Goal: Communication & Community: Share content

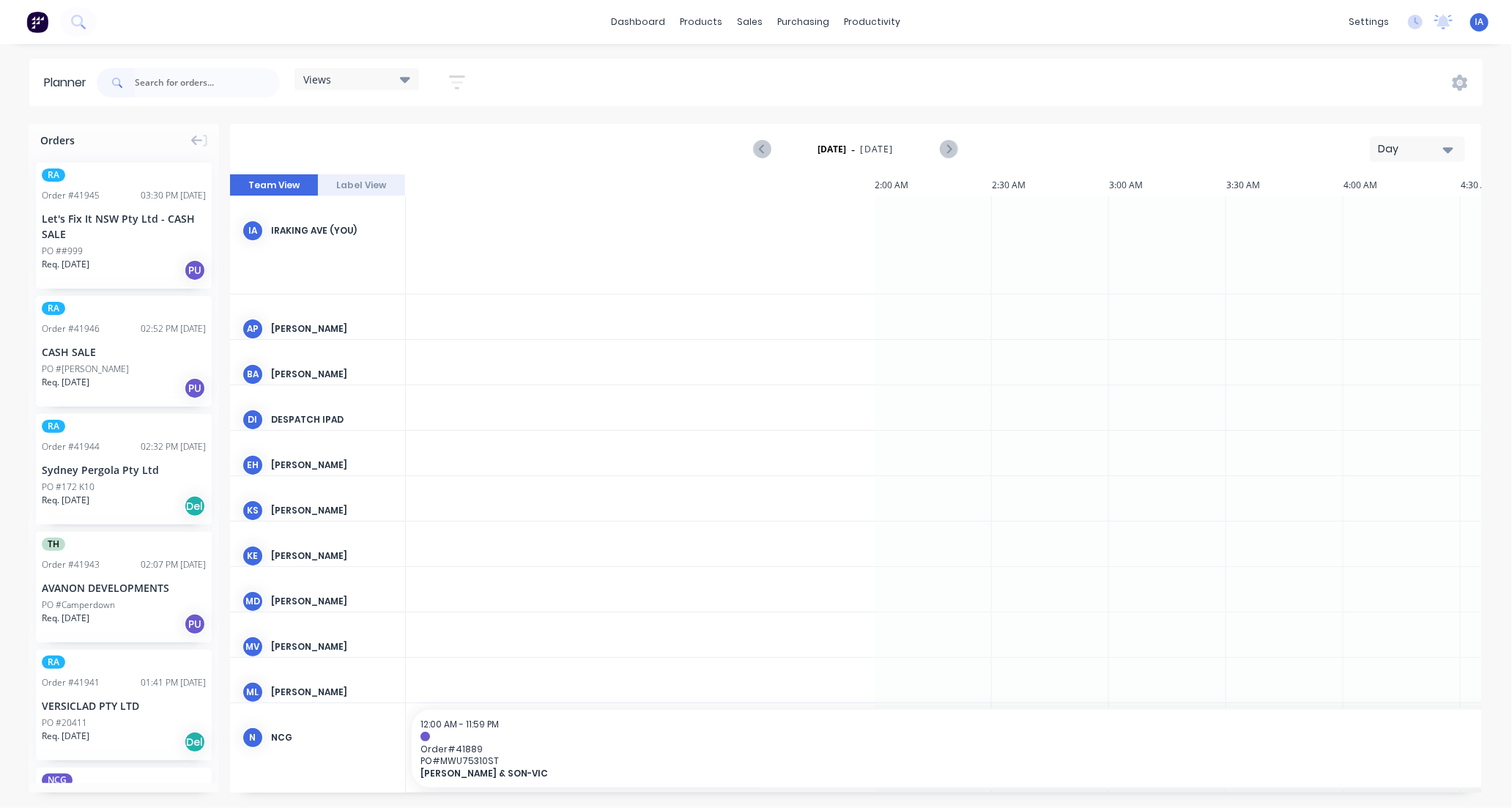
scroll to position [0, 1407]
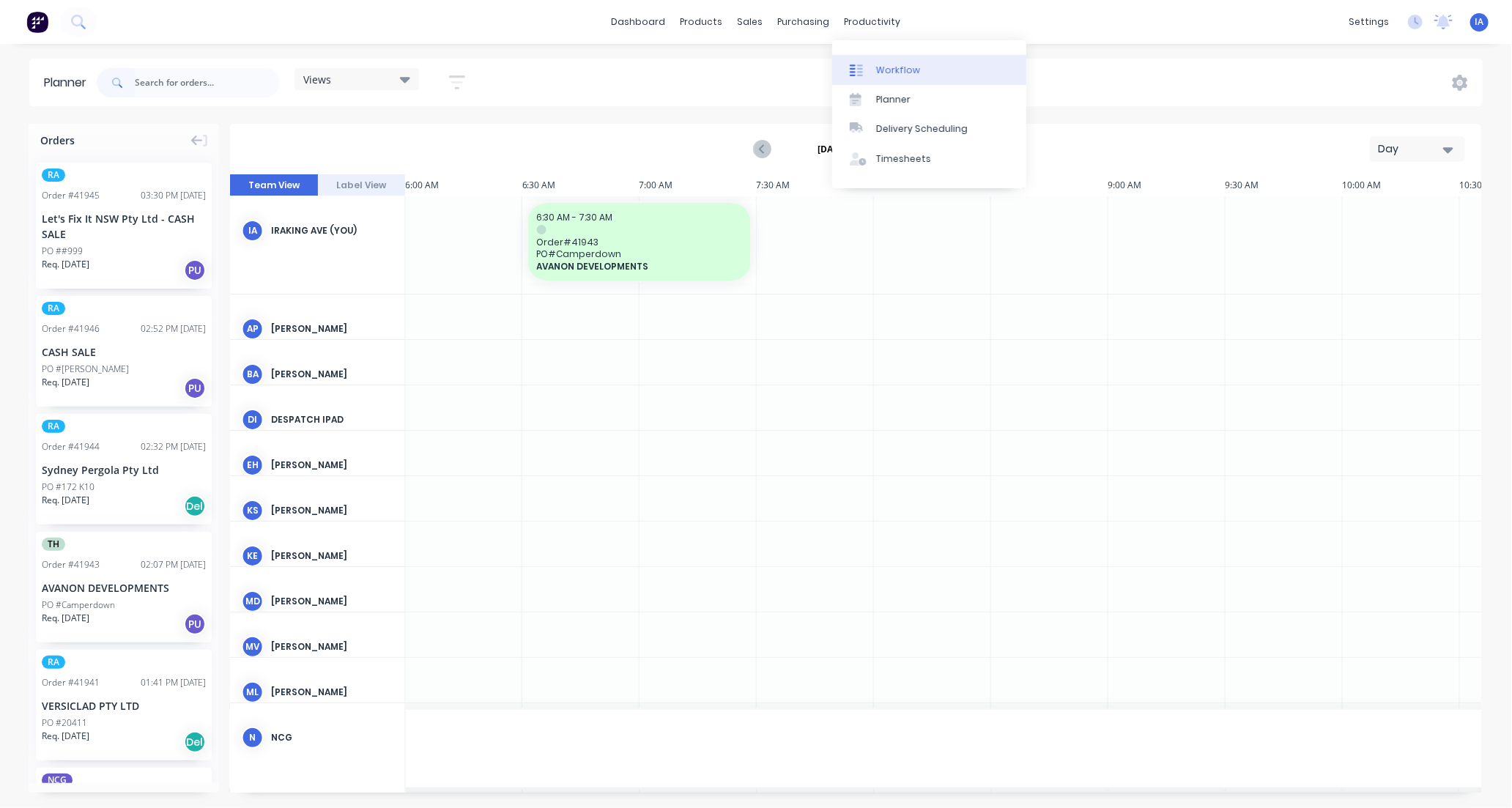
click at [909, 70] on div "Workflow" at bounding box center [898, 71] width 44 height 14
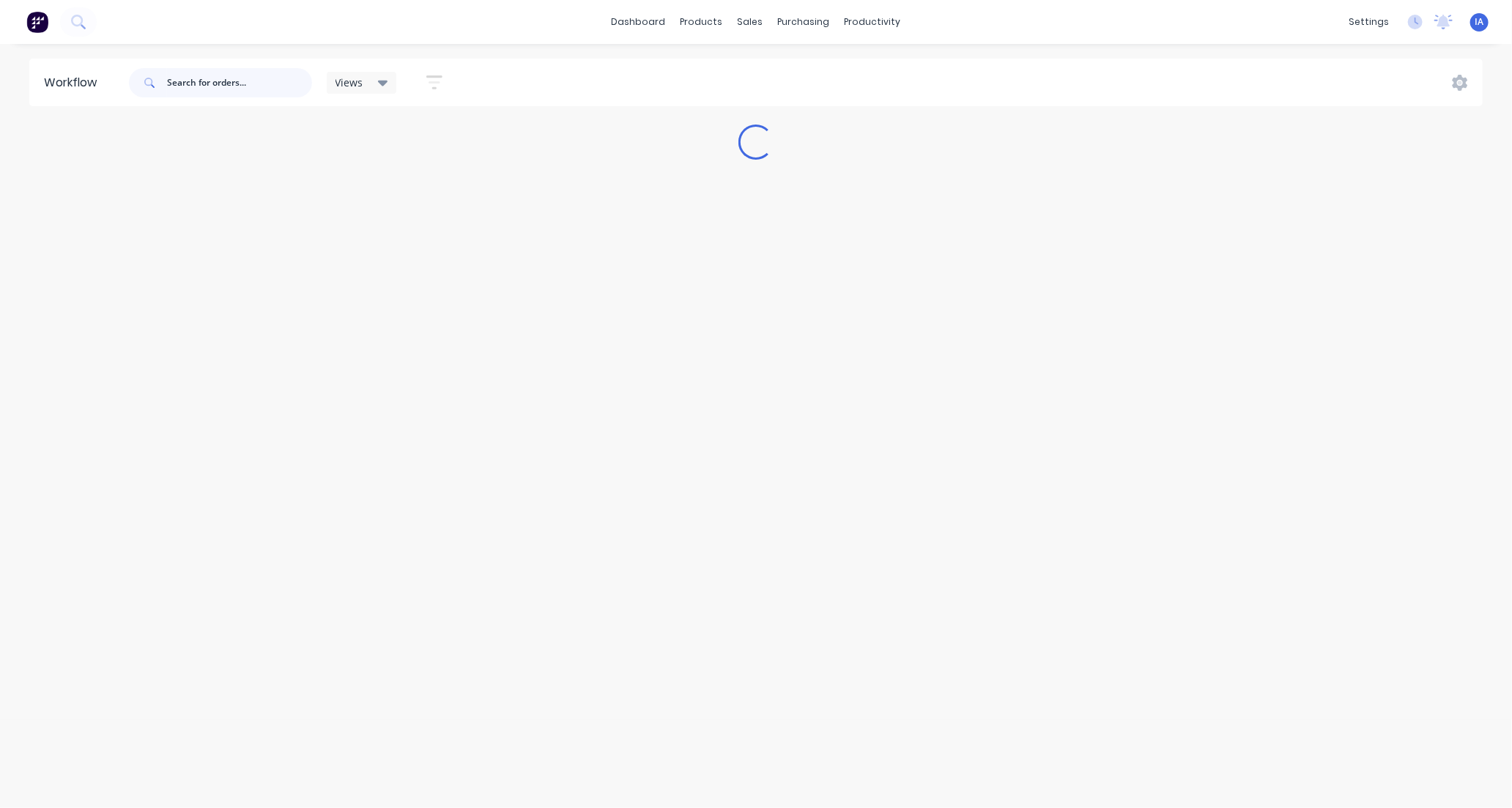
click at [194, 71] on input "text" at bounding box center [239, 82] width 145 height 29
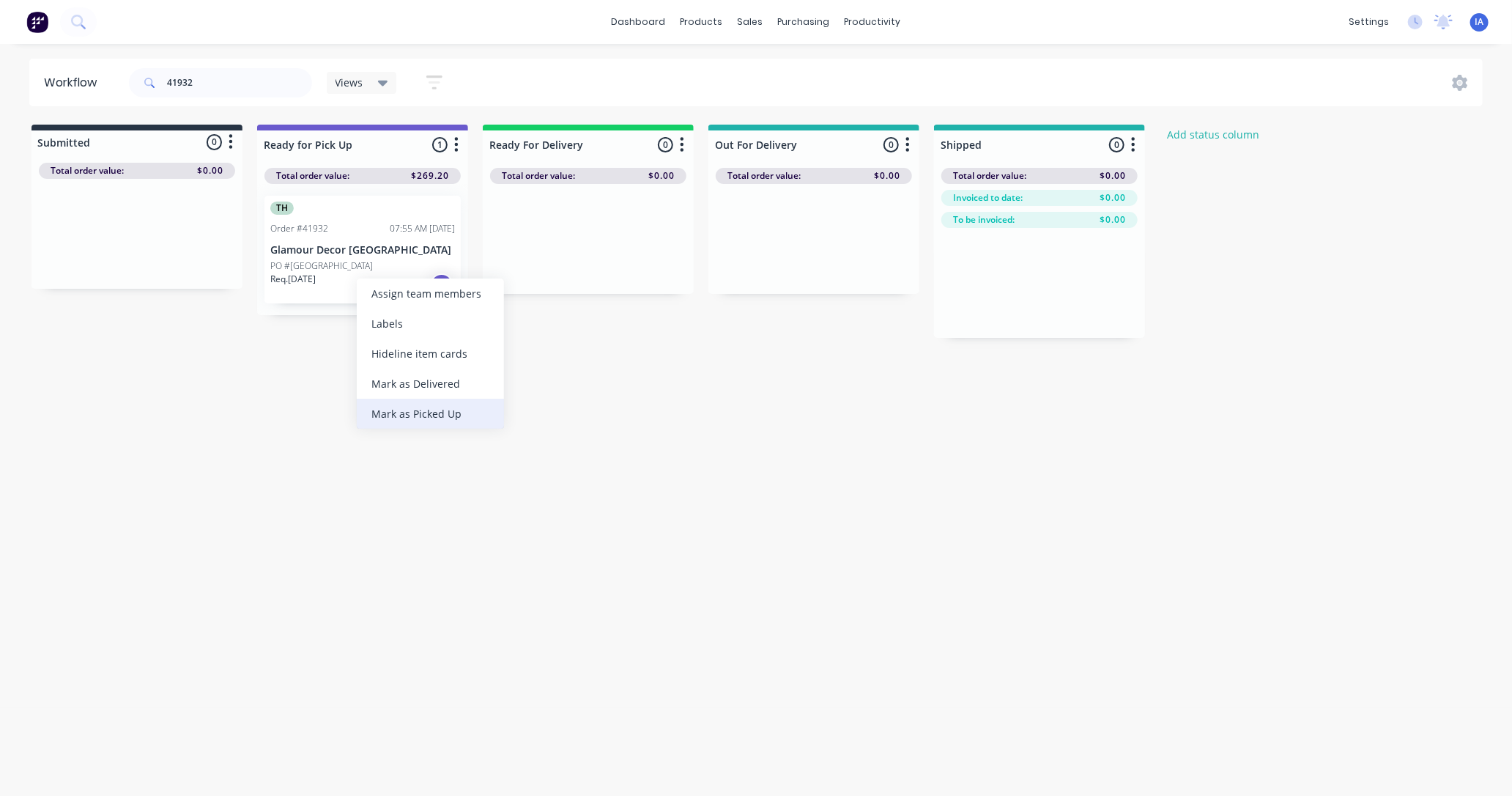
click at [423, 408] on div "Mark as Picked Up" at bounding box center [430, 413] width 147 height 30
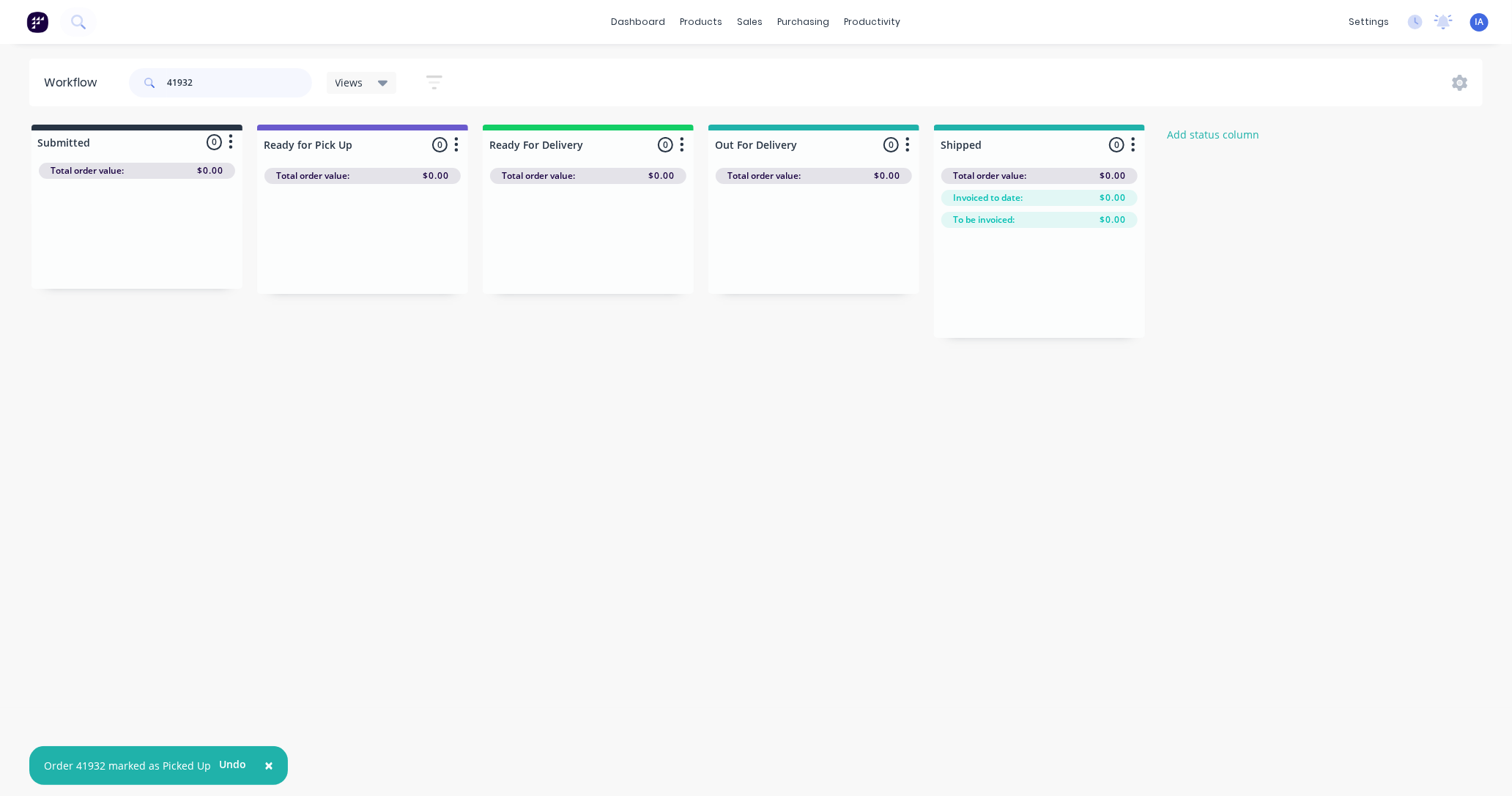
click at [220, 78] on input "41932" at bounding box center [239, 82] width 145 height 29
type input "4"
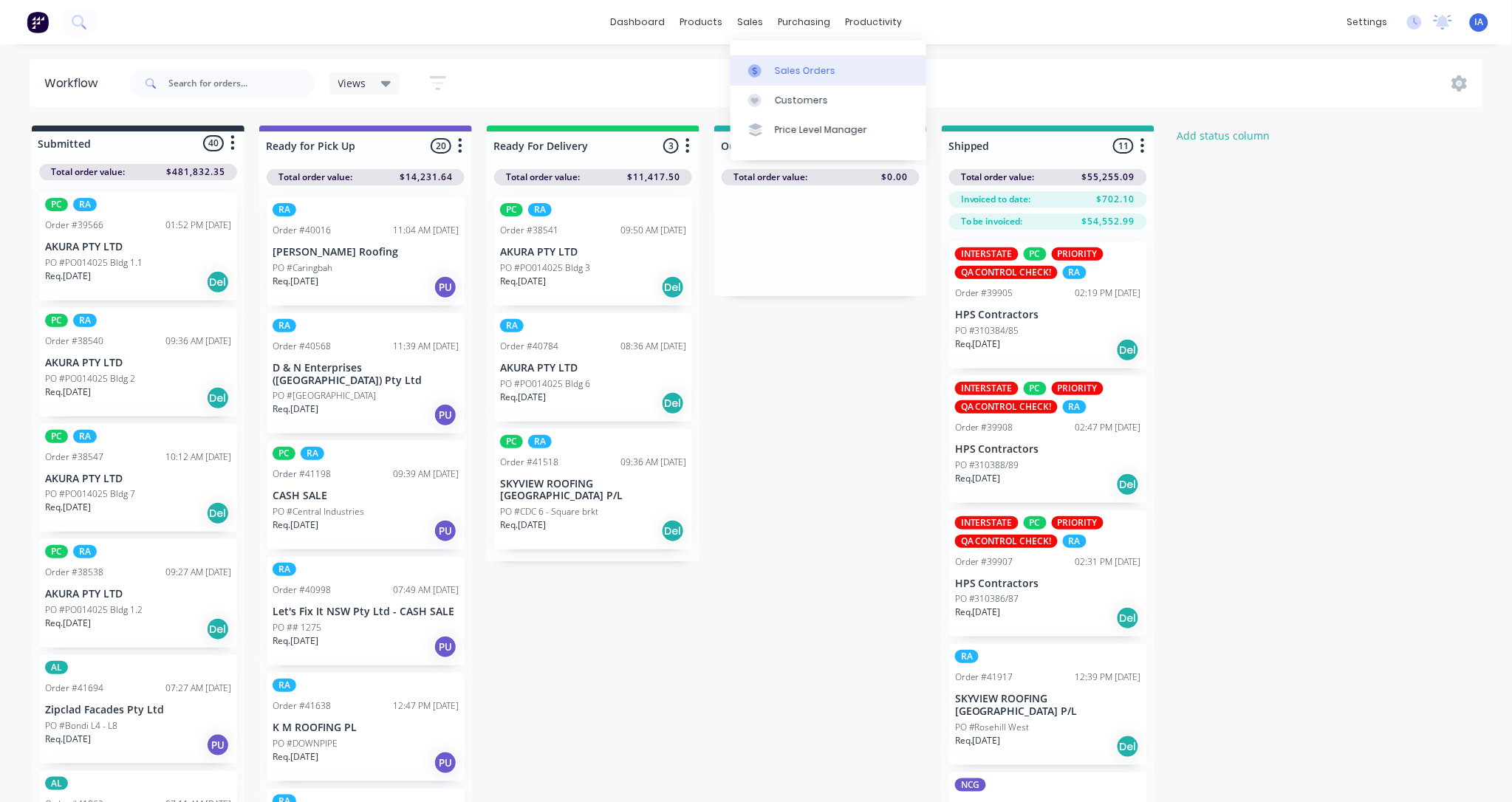
click at [815, 67] on div "Sales Orders" at bounding box center [805, 71] width 61 height 14
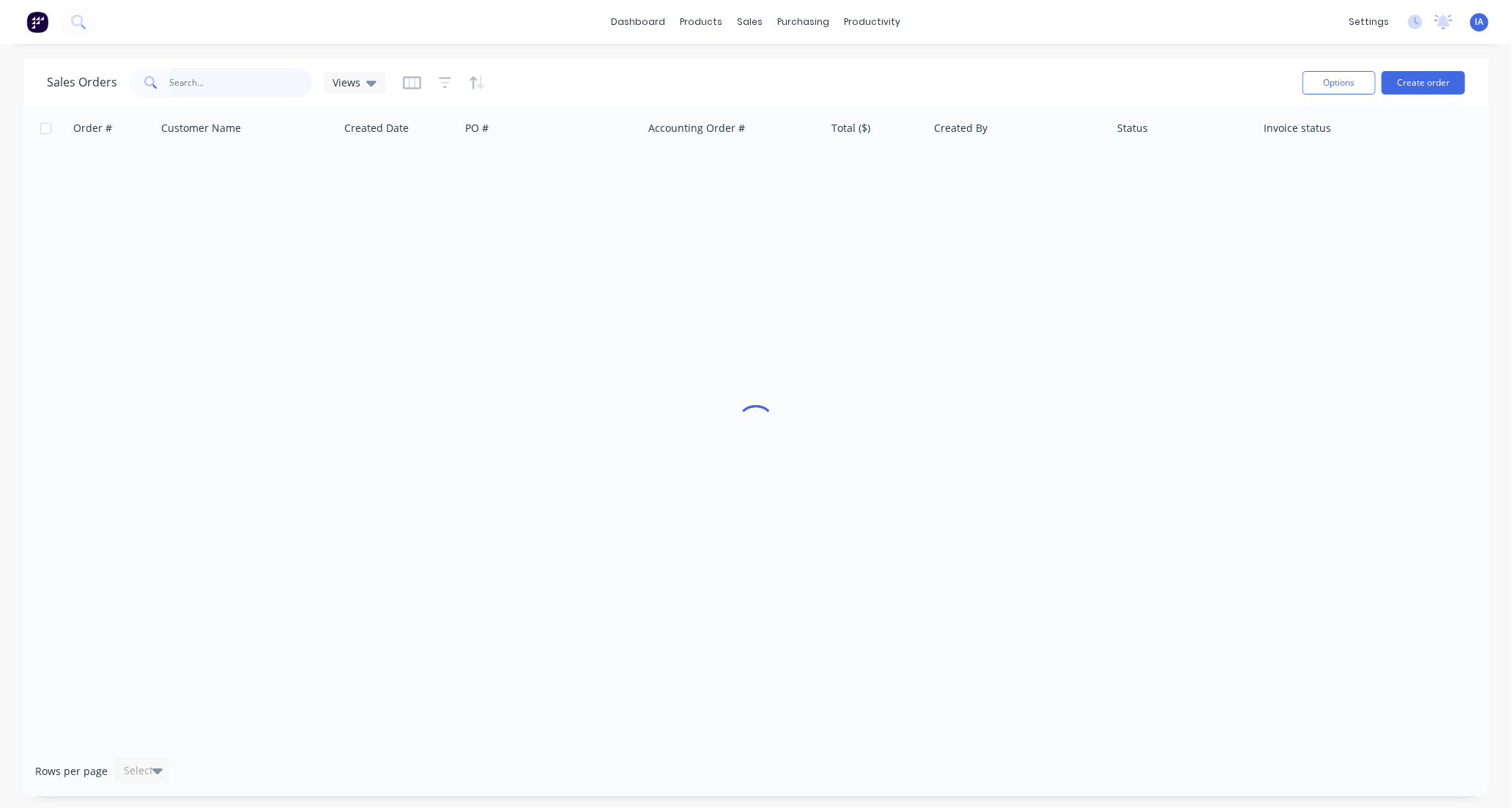
click at [228, 83] on input "text" at bounding box center [241, 82] width 143 height 29
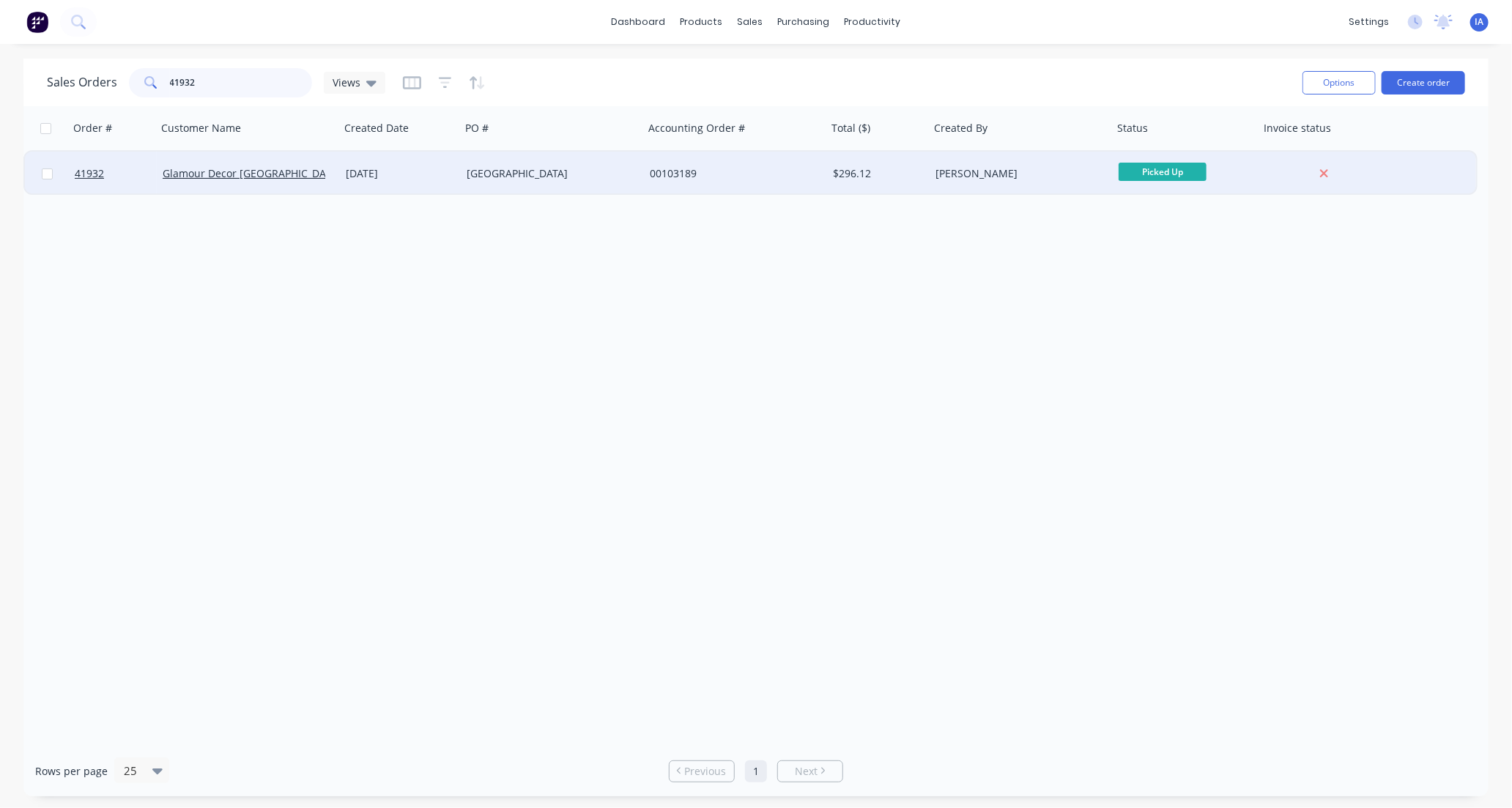
type input "41932"
click at [326, 174] on div "Glamour Decor [GEOGRAPHIC_DATA]" at bounding box center [248, 173] width 172 height 14
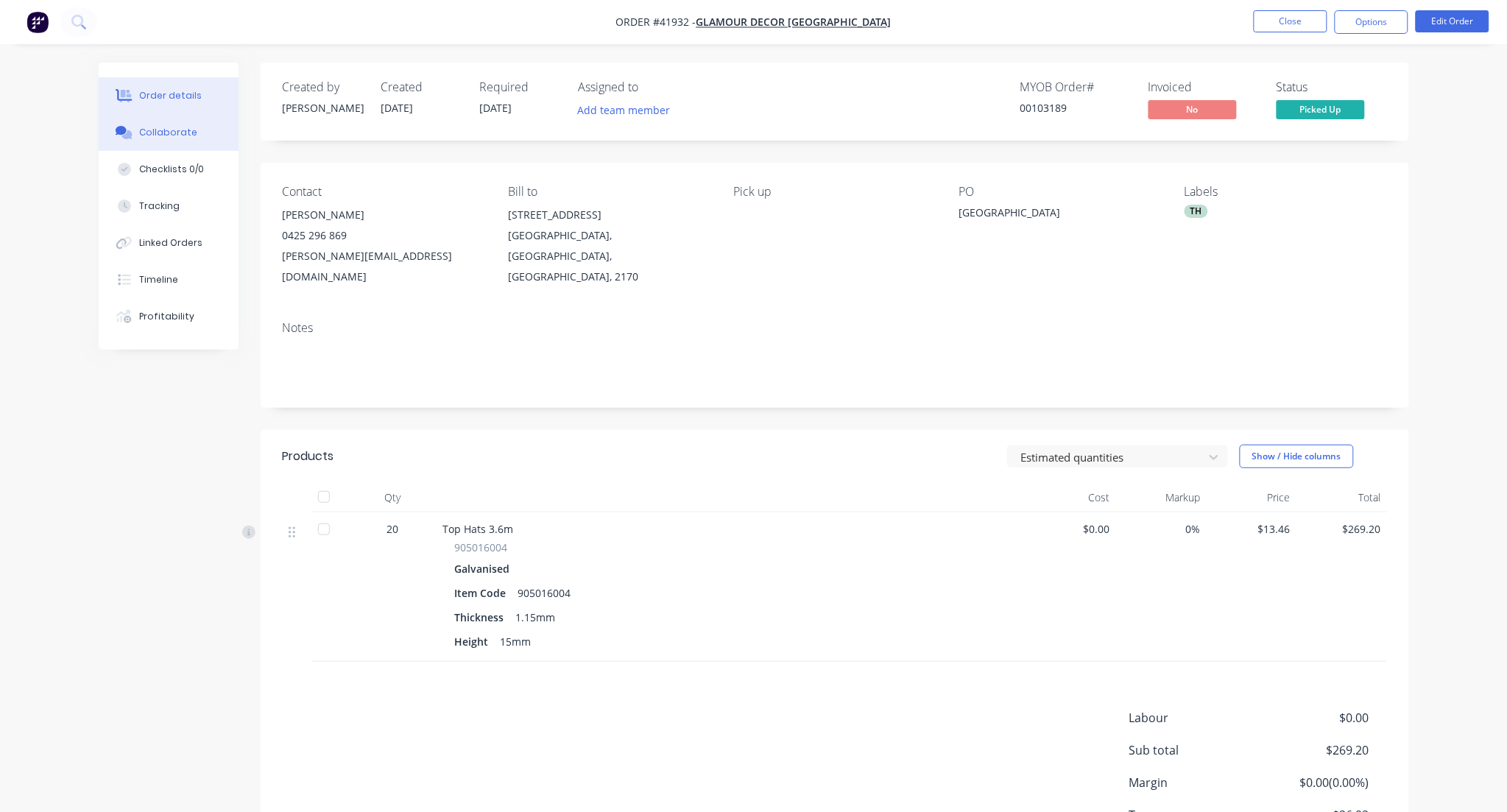
click at [175, 128] on div "Collaborate" at bounding box center [168, 132] width 58 height 14
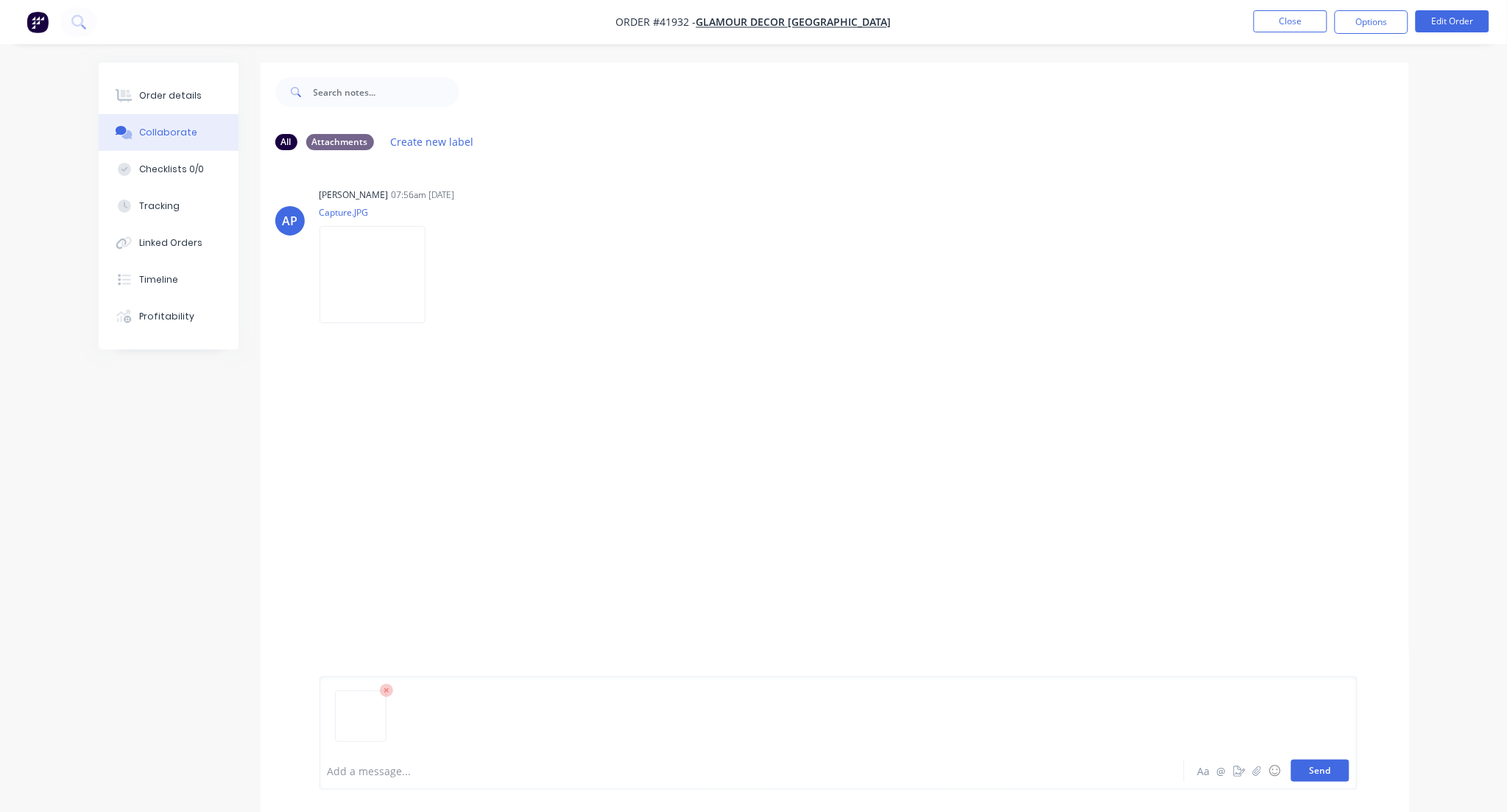
click at [1321, 768] on button "Send" at bounding box center [1321, 770] width 58 height 22
click at [1298, 19] on button "Close" at bounding box center [1291, 21] width 73 height 22
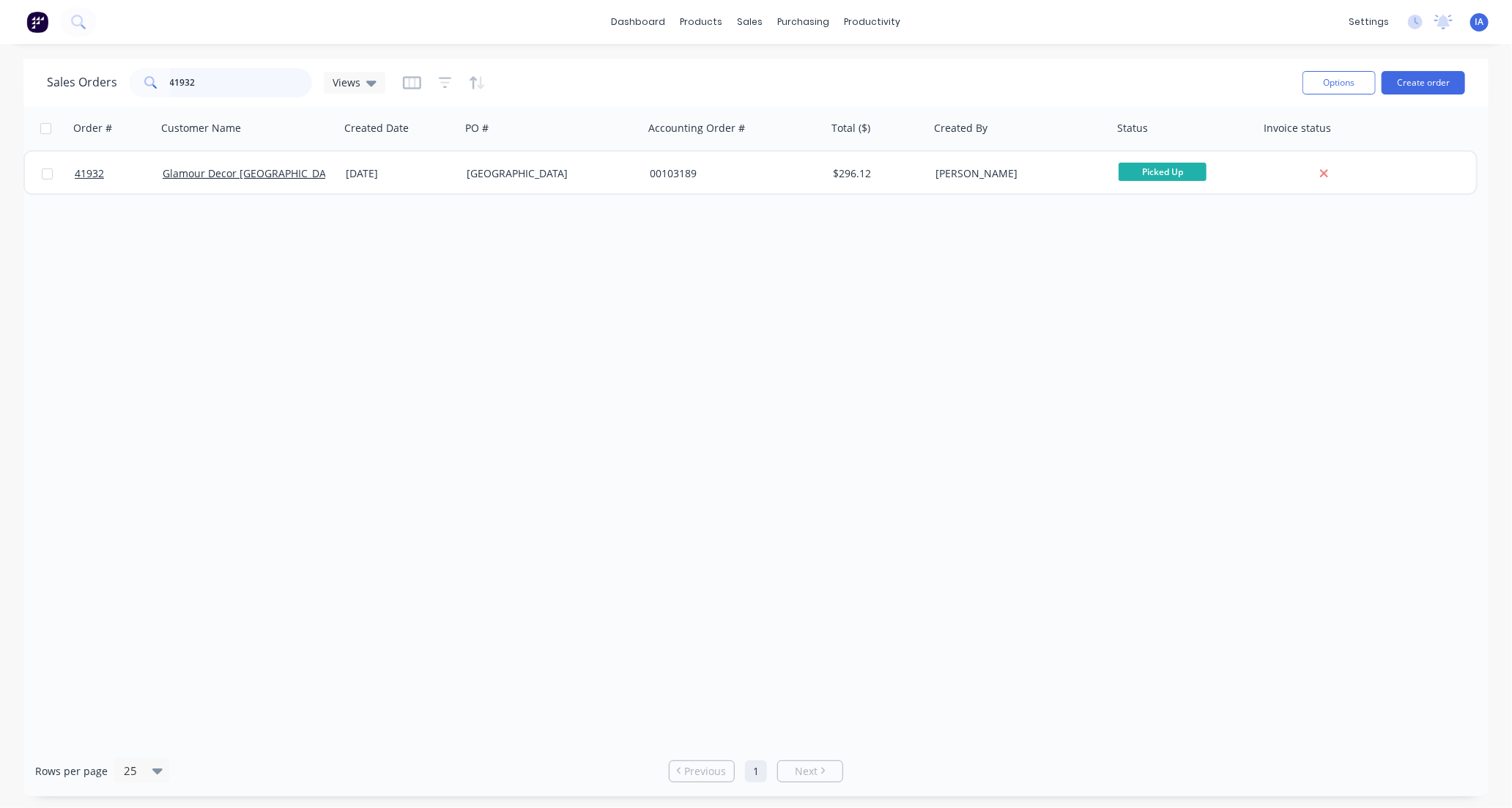
click at [216, 82] on input "41932" at bounding box center [241, 82] width 143 height 29
type input "4"
